Goal: Information Seeking & Learning: Check status

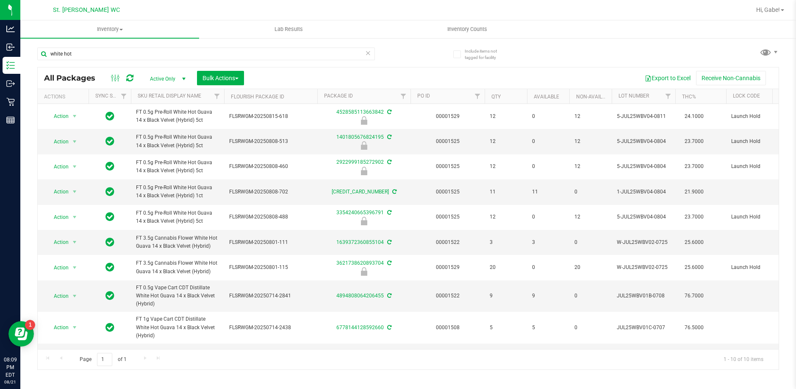
scroll to position [12, 0]
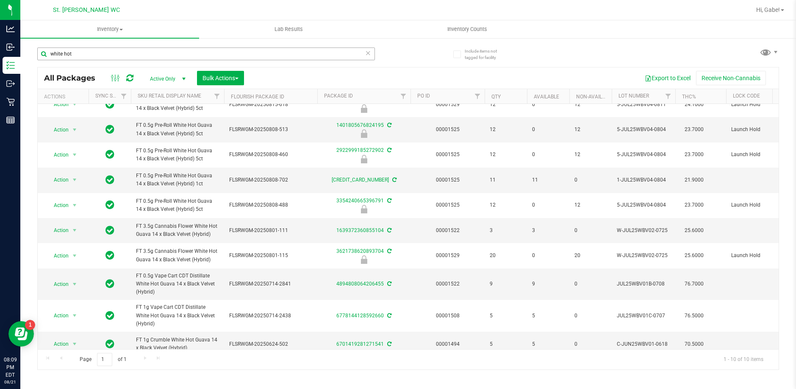
click at [72, 56] on input "white hot" at bounding box center [206, 53] width 338 height 13
click at [73, 55] on input "white hot" at bounding box center [206, 53] width 338 height 13
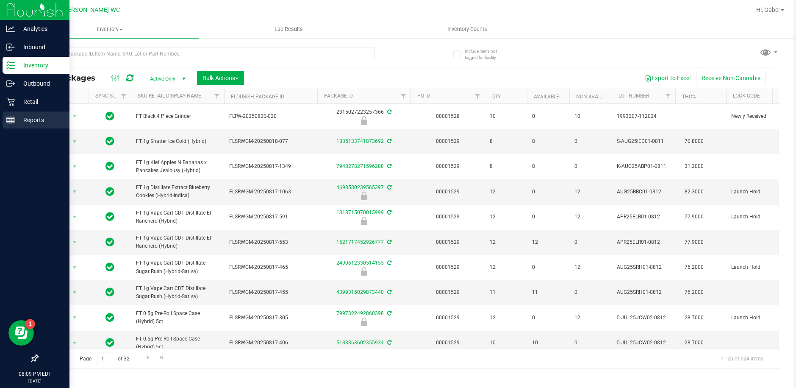
click at [15, 119] on div "Reports" at bounding box center [36, 119] width 67 height 17
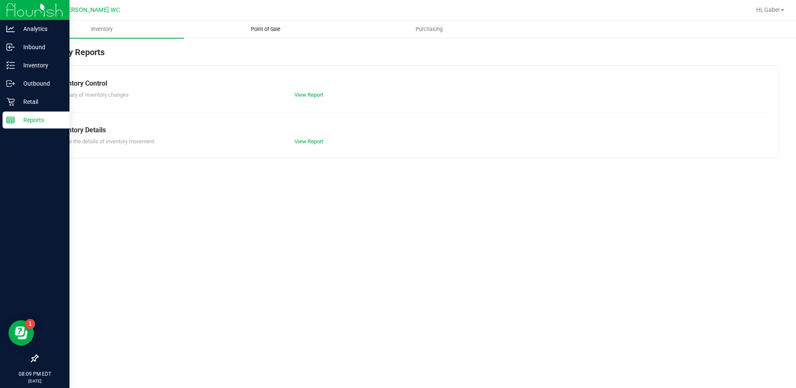
click at [260, 24] on uib-tab-heading "Point of Sale" at bounding box center [265, 29] width 163 height 17
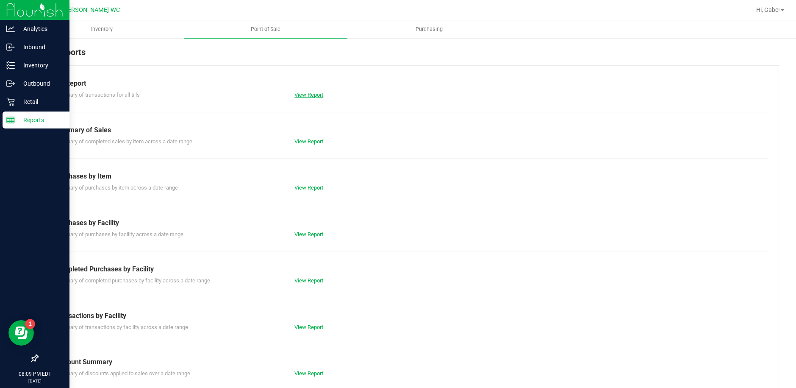
click at [296, 92] on link "View Report" at bounding box center [308, 95] width 29 height 6
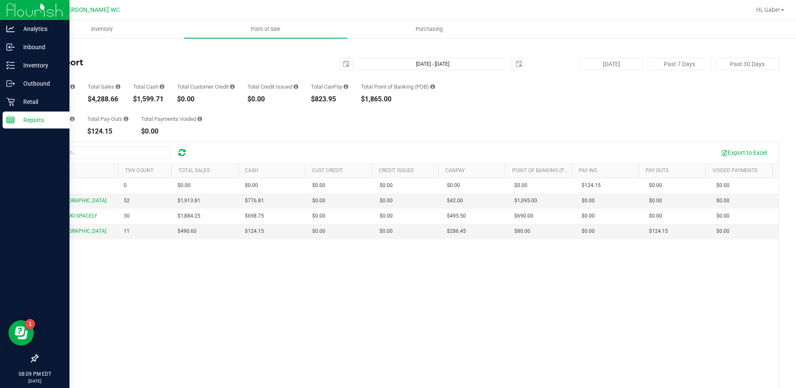
drag, startPoint x: 61, startPoint y: 96, endPoint x: 106, endPoint y: 97, distance: 44.9
click at [44, 100] on div "93" at bounding box center [56, 99] width 38 height 7
click at [125, 93] on div "Transactions 93 Total Sales $4,288.66 Total Cash $1,599.71 Total Customer Credi…" at bounding box center [408, 86] width 742 height 32
drag, startPoint x: 120, startPoint y: 99, endPoint x: 92, endPoint y: 101, distance: 28.9
click at [92, 101] on div "$4,288.66" at bounding box center [104, 99] width 33 height 7
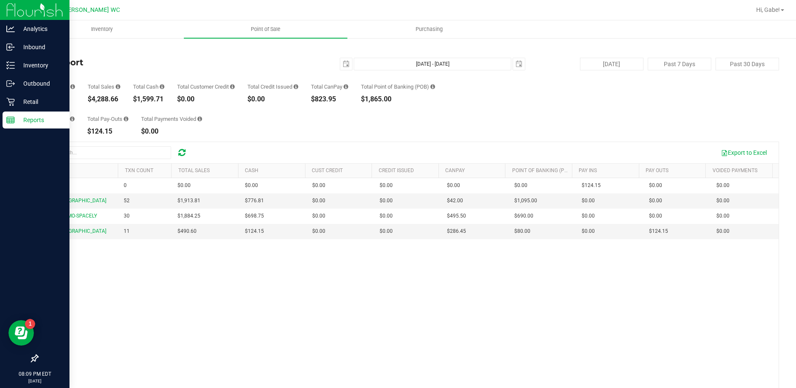
copy div "4,288.66"
click at [152, 59] on h4 "Till Report" at bounding box center [160, 62] width 247 height 9
drag, startPoint x: 64, startPoint y: 99, endPoint x: 35, endPoint y: 94, distance: 29.5
click at [35, 94] on div "Back Till Report [DATE] [DATE] - [DATE] [DATE] [DATE] Past 7 Days Past 30 Days …" at bounding box center [408, 244] width 776 height 414
copy div "93"
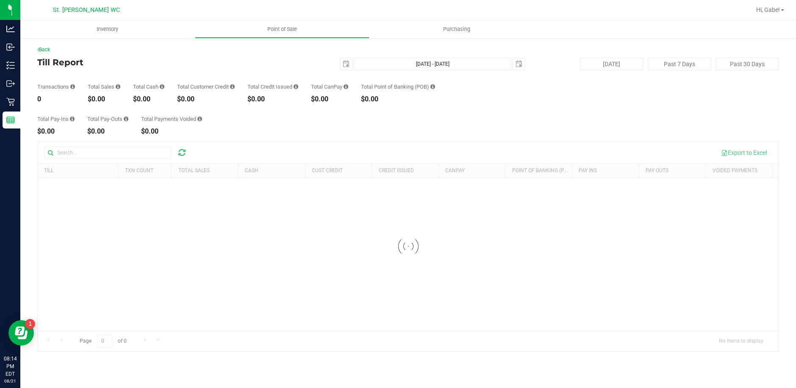
drag, startPoint x: 108, startPoint y: 100, endPoint x: 121, endPoint y: 97, distance: 13.3
click at [108, 100] on div "$0.00" at bounding box center [104, 99] width 33 height 7
click at [157, 99] on div "$0.00" at bounding box center [148, 99] width 31 height 7
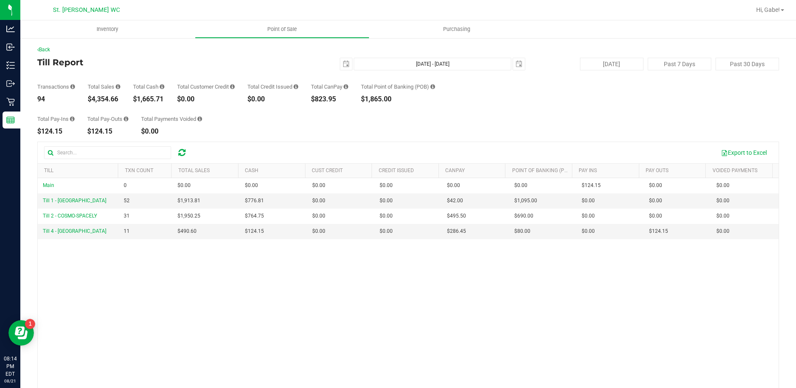
drag, startPoint x: 119, startPoint y: 100, endPoint x: 91, endPoint y: 99, distance: 28.8
click at [91, 99] on div "$4,354.66" at bounding box center [104, 99] width 33 height 7
copy div "4,354.66"
click at [343, 67] on span "select" at bounding box center [346, 64] width 7 height 7
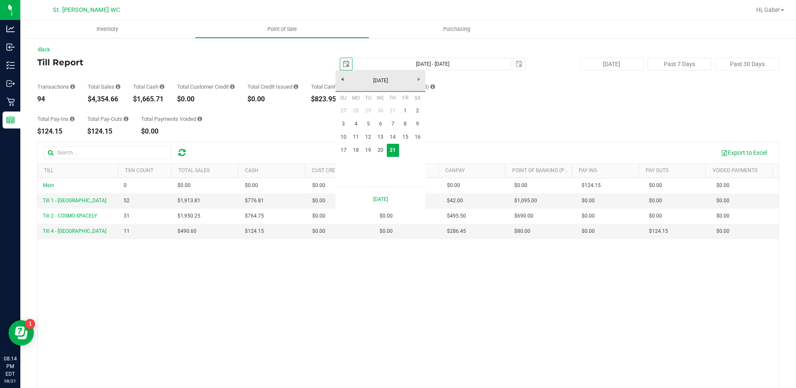
scroll to position [0, 21]
click at [354, 150] on link "18" at bounding box center [356, 150] width 12 height 13
type input "2025-08-18"
type input "Aug 18, 2025 - Aug 21, 2025"
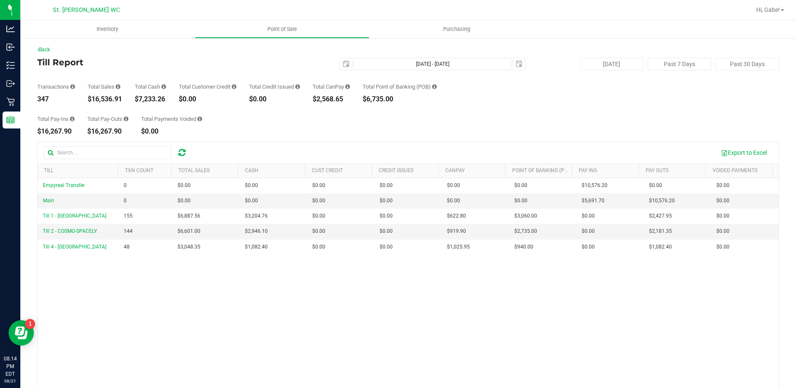
drag, startPoint x: 121, startPoint y: 99, endPoint x: 93, endPoint y: 101, distance: 28.5
click at [93, 101] on div "$16,536.91" at bounding box center [105, 99] width 34 height 7
copy div "16,536.91"
click at [343, 66] on span "select" at bounding box center [346, 64] width 7 height 7
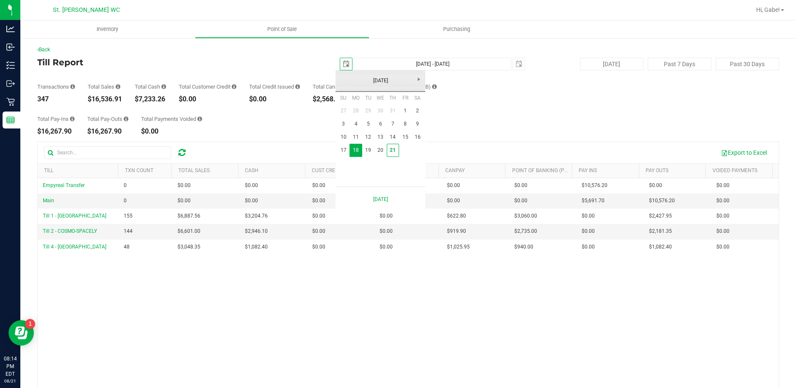
scroll to position [0, 21]
click at [404, 113] on link "1" at bounding box center [405, 110] width 12 height 13
type input "2025-08-01"
type input "Aug 1, 2025 - Aug 21, 2025"
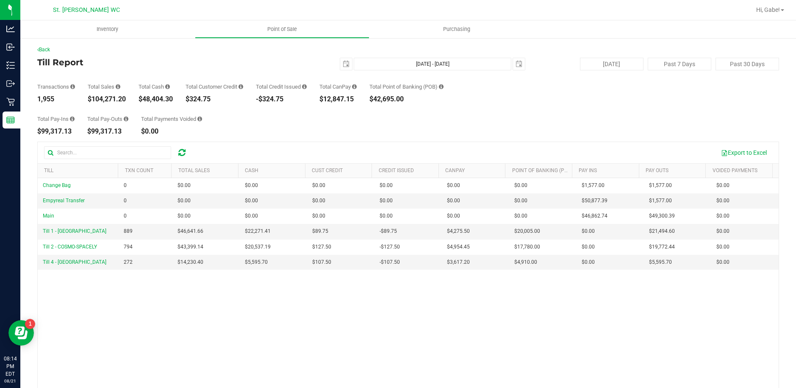
drag, startPoint x: 127, startPoint y: 99, endPoint x: 92, endPoint y: 100, distance: 35.2
click at [92, 100] on div "Transactions 1,955 Total Sales $104,271.20 Total Cash $48,404.30 Total Customer…" at bounding box center [408, 86] width 742 height 32
copy div "104,271.20"
click at [345, 63] on span "select" at bounding box center [346, 64] width 12 height 12
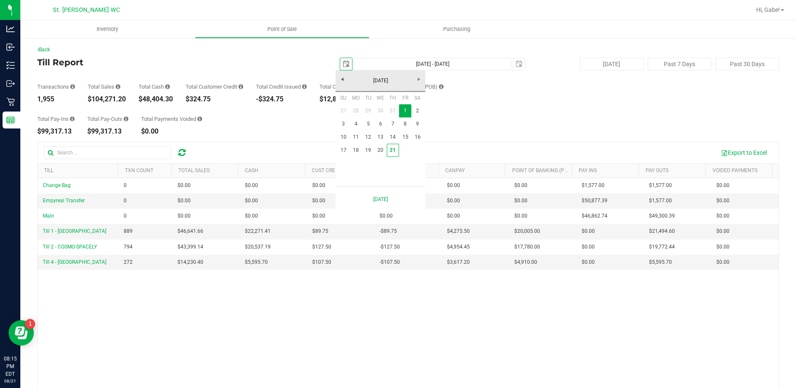
scroll to position [0, 21]
click at [354, 145] on link "18" at bounding box center [356, 150] width 12 height 13
type input "2025-08-18"
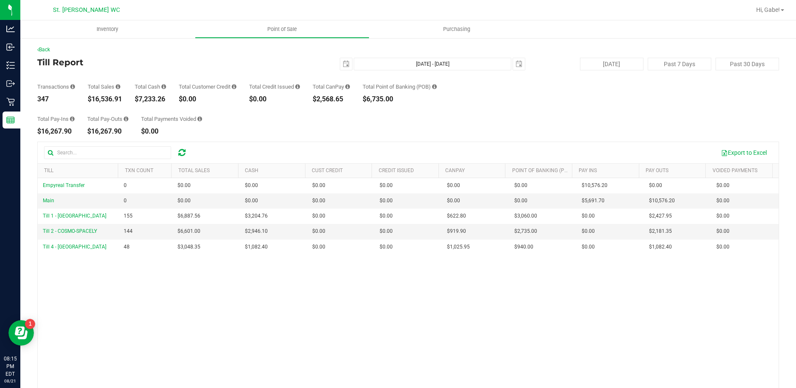
drag, startPoint x: 126, startPoint y: 97, endPoint x: 94, endPoint y: 98, distance: 32.6
click at [94, 98] on div "Transactions 347 Total Sales $16,536.91 Total Cash $7,233.26 Total Customer Cre…" at bounding box center [408, 86] width 742 height 32
copy div "16,536.91"
click at [597, 65] on button "[DATE]" at bounding box center [612, 64] width 64 height 13
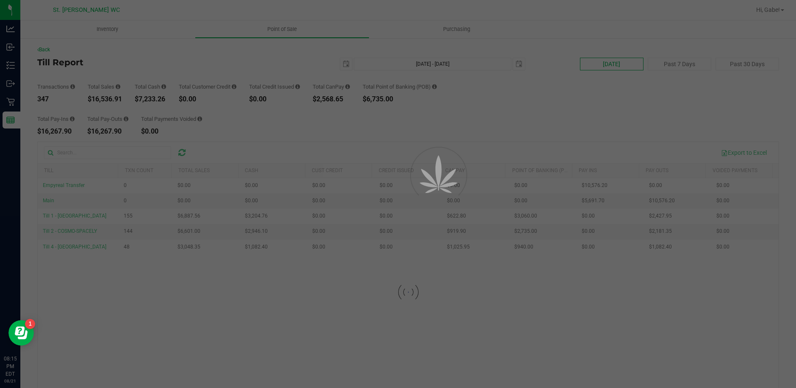
type input "[DATE] - [DATE]"
type input "[DATE]"
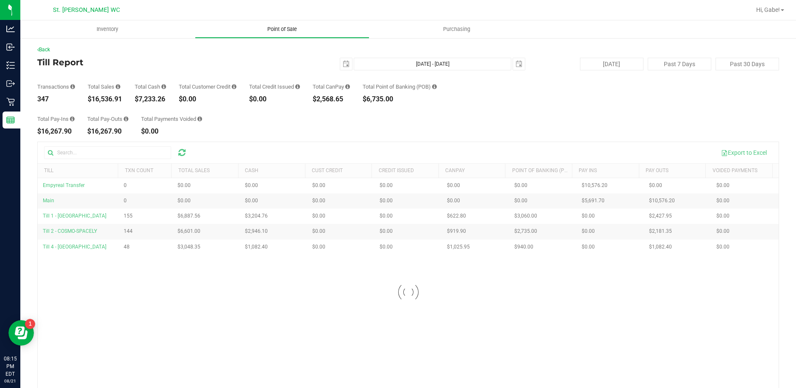
click at [285, 25] on span "Point of Sale" at bounding box center [282, 29] width 53 height 8
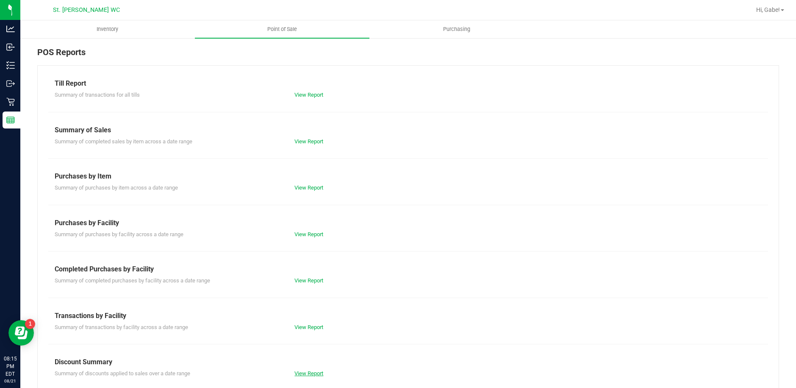
click at [309, 375] on link "View Report" at bounding box center [308, 373] width 29 height 6
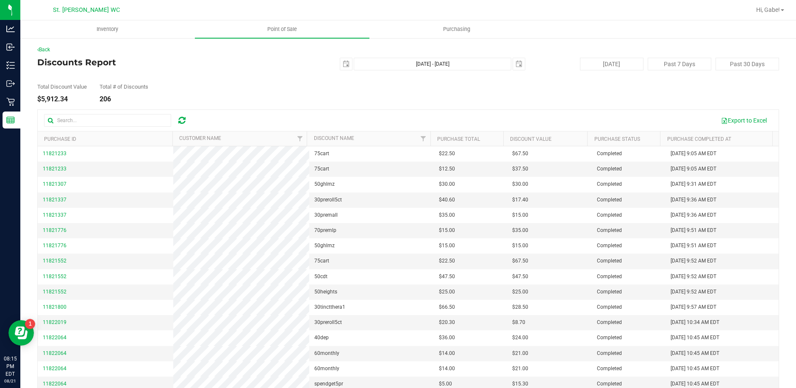
drag, startPoint x: 68, startPoint y: 97, endPoint x: 41, endPoint y: 96, distance: 27.1
click at [41, 96] on div "$5,912.34" at bounding box center [62, 99] width 50 height 7
copy div "5,912.34"
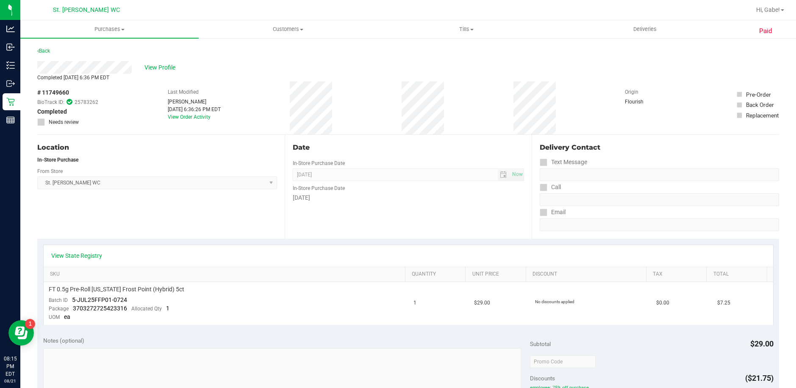
scroll to position [127, 0]
